Goal: Check status: Check status

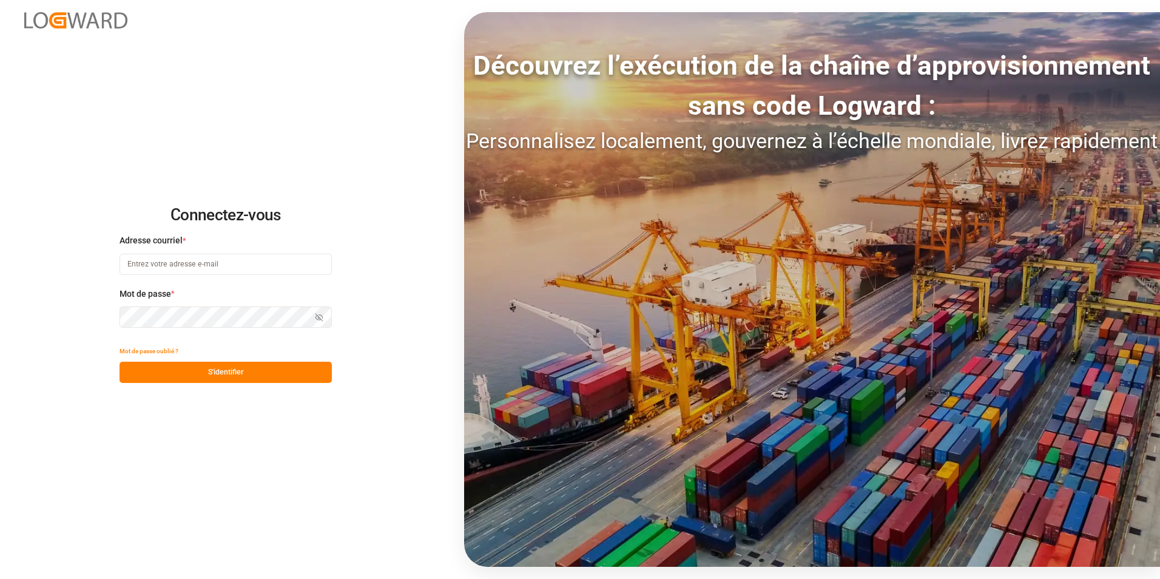
type input "[PERSON_NAME][EMAIL_ADDRESS][PERSON_NAME][DOMAIN_NAME]"
click at [260, 370] on button "S'identifier" at bounding box center [226, 372] width 212 height 21
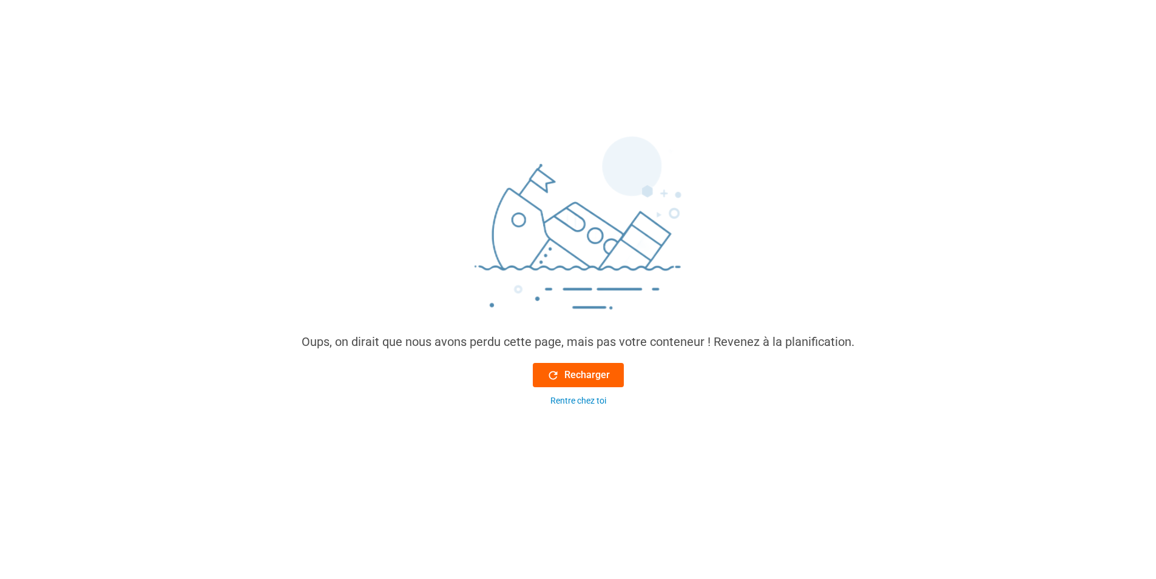
click at [560, 378] on div "Recharger" at bounding box center [578, 375] width 63 height 15
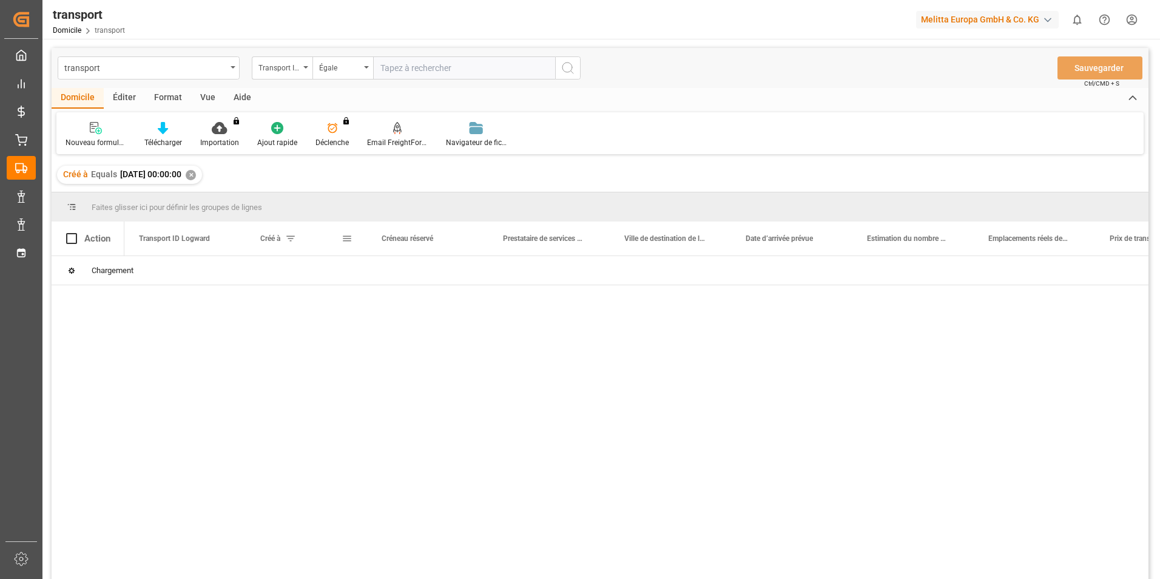
click at [293, 242] on span at bounding box center [290, 238] width 11 height 11
click at [345, 240] on span at bounding box center [347, 238] width 11 height 11
click at [351, 239] on span at bounding box center [347, 238] width 11 height 11
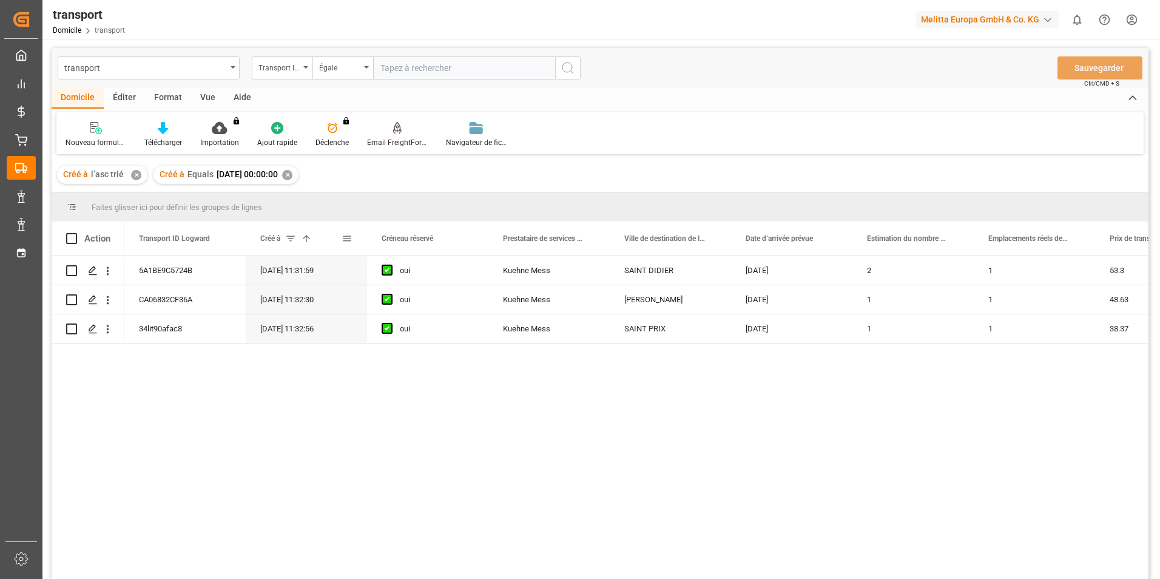
click at [344, 240] on span at bounding box center [347, 238] width 11 height 11
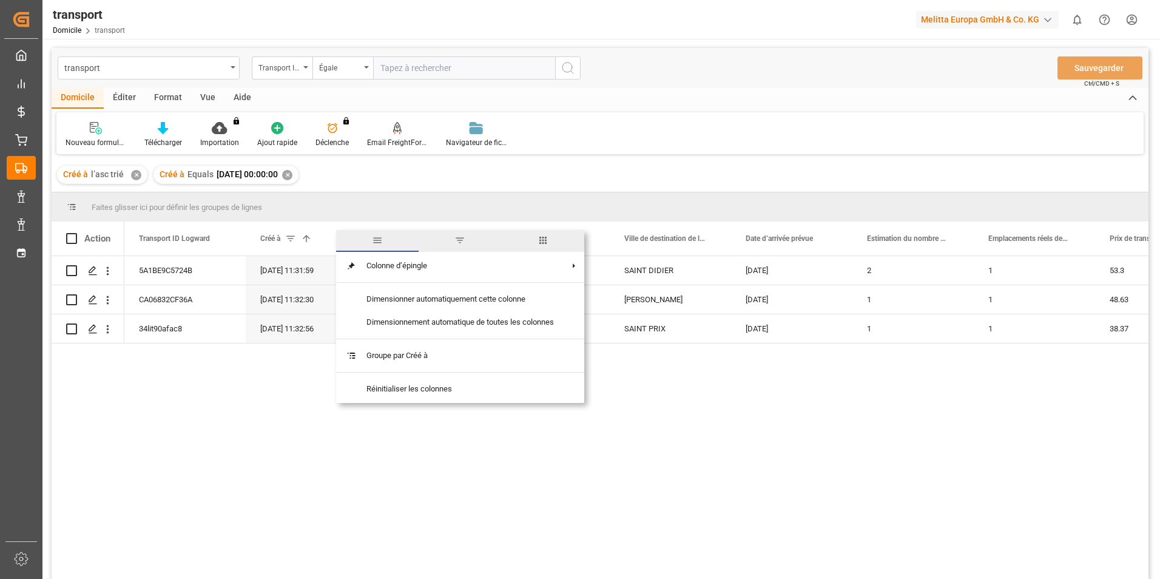
click at [459, 245] on span "filtre" at bounding box center [460, 240] width 11 height 11
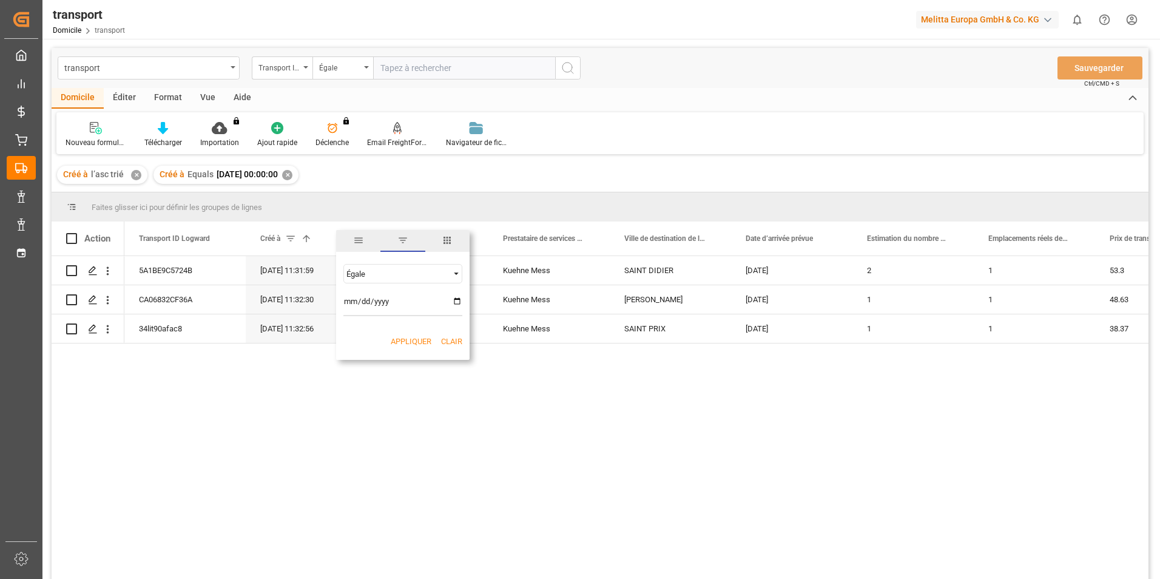
type input "[DATE]"
click at [402, 339] on button "Appliquer" at bounding box center [411, 342] width 41 height 12
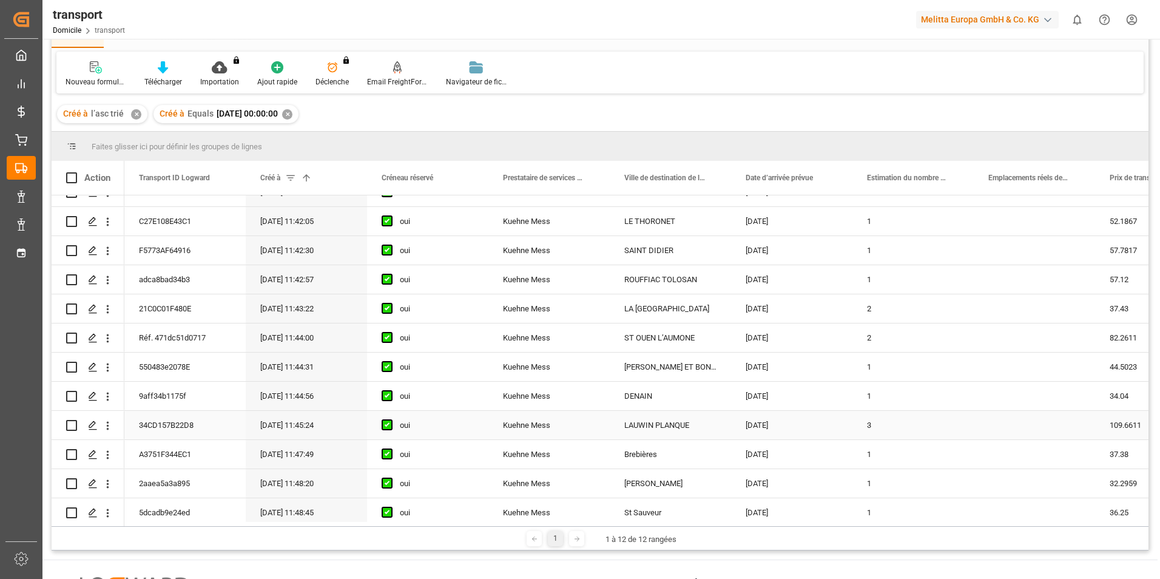
scroll to position [27, 0]
